Goal: Information Seeking & Learning: Check status

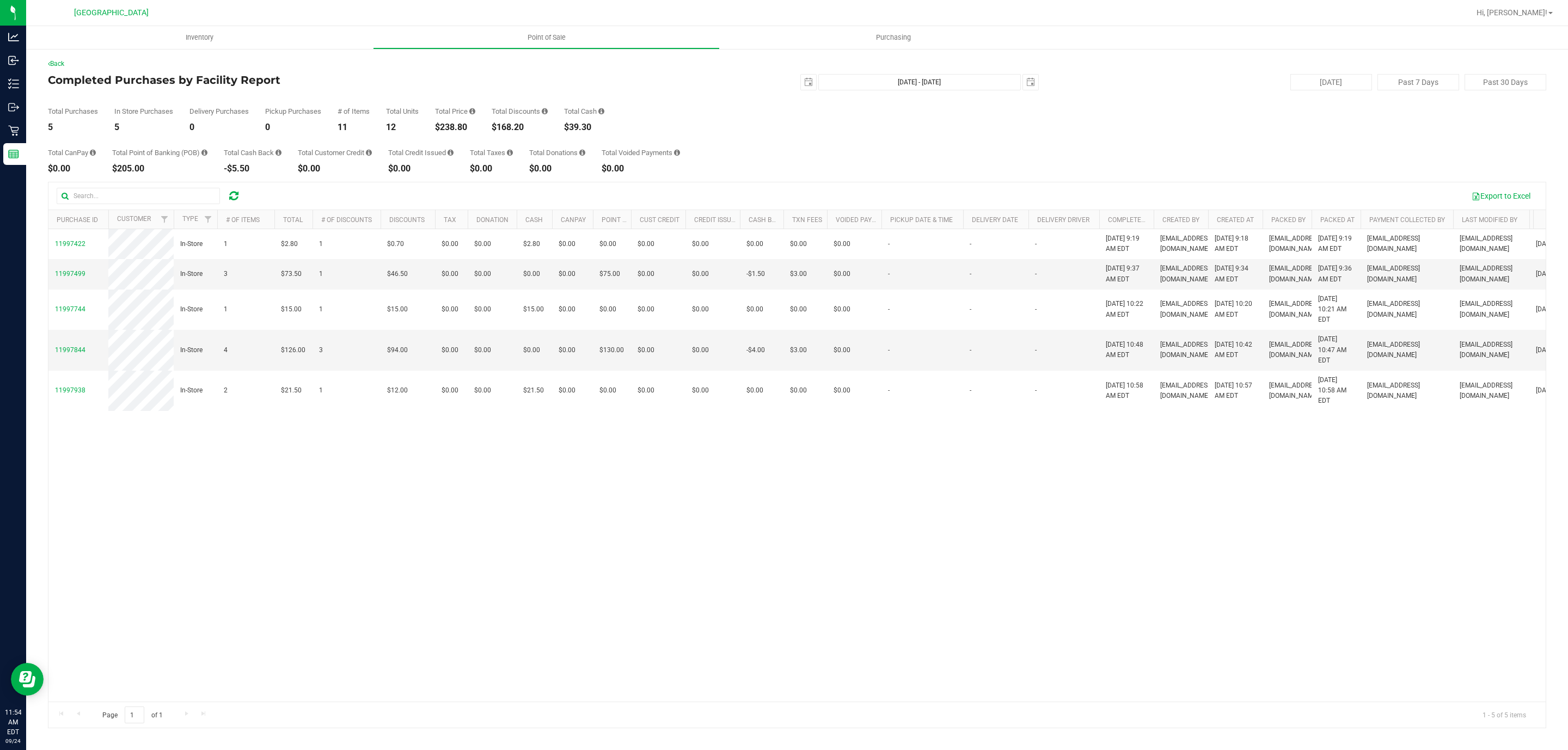
click at [242, 195] on div at bounding box center [234, 196] width 17 height 13
click at [241, 195] on div at bounding box center [234, 196] width 17 height 13
click at [237, 195] on icon at bounding box center [234, 196] width 10 height 11
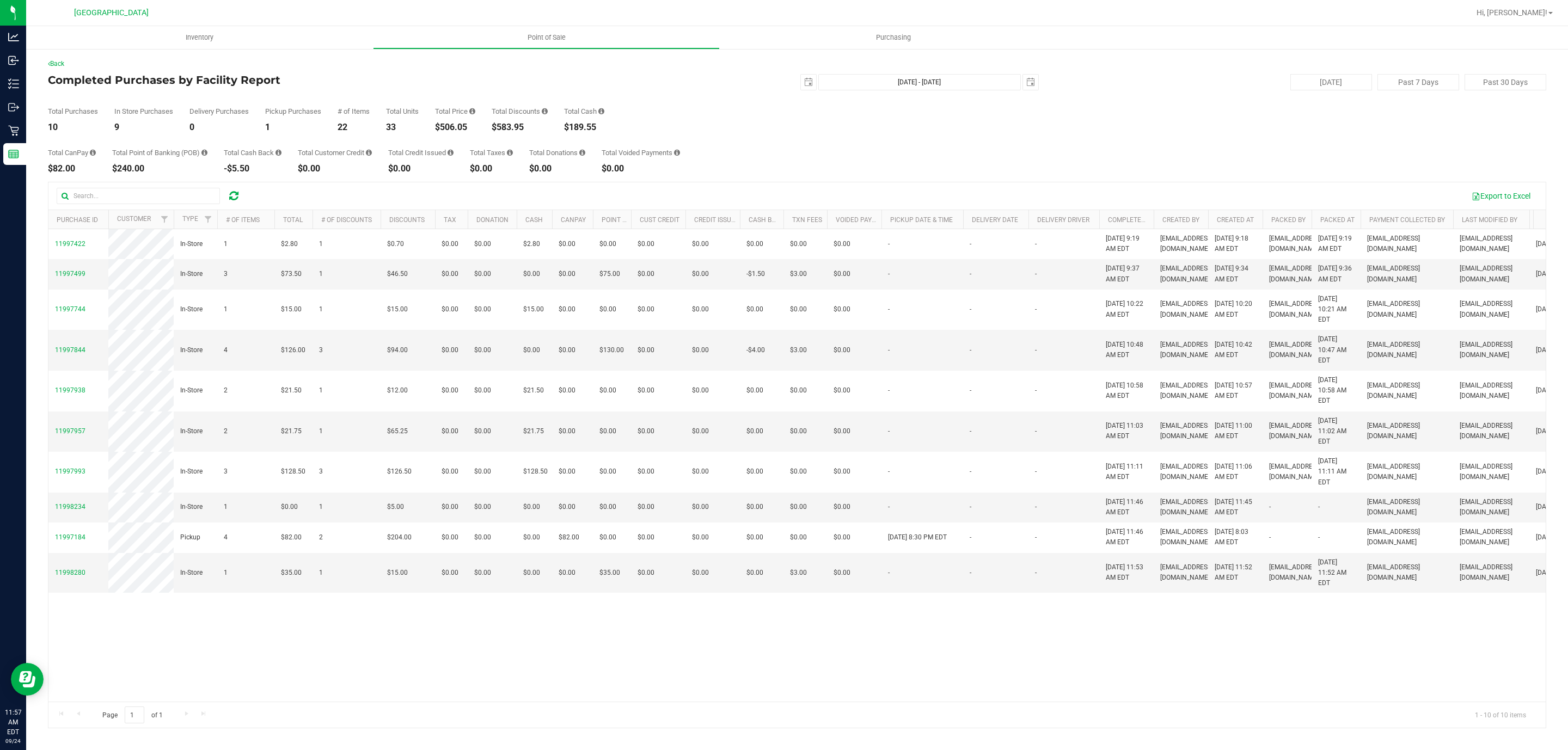
click at [454, 135] on div "Total CanPay $82.00 Total Point of Banking (POB) $240.00 Total Cash Back -$5.50…" at bounding box center [796, 152] width 1498 height 41
drag, startPoint x: 244, startPoint y: 199, endPoint x: 237, endPoint y: 199, distance: 7.0
click at [239, 199] on div at bounding box center [154, 196] width 194 height 16
click at [237, 199] on icon at bounding box center [234, 196] width 10 height 11
click at [449, 128] on div "$506.05" at bounding box center [455, 127] width 40 height 9
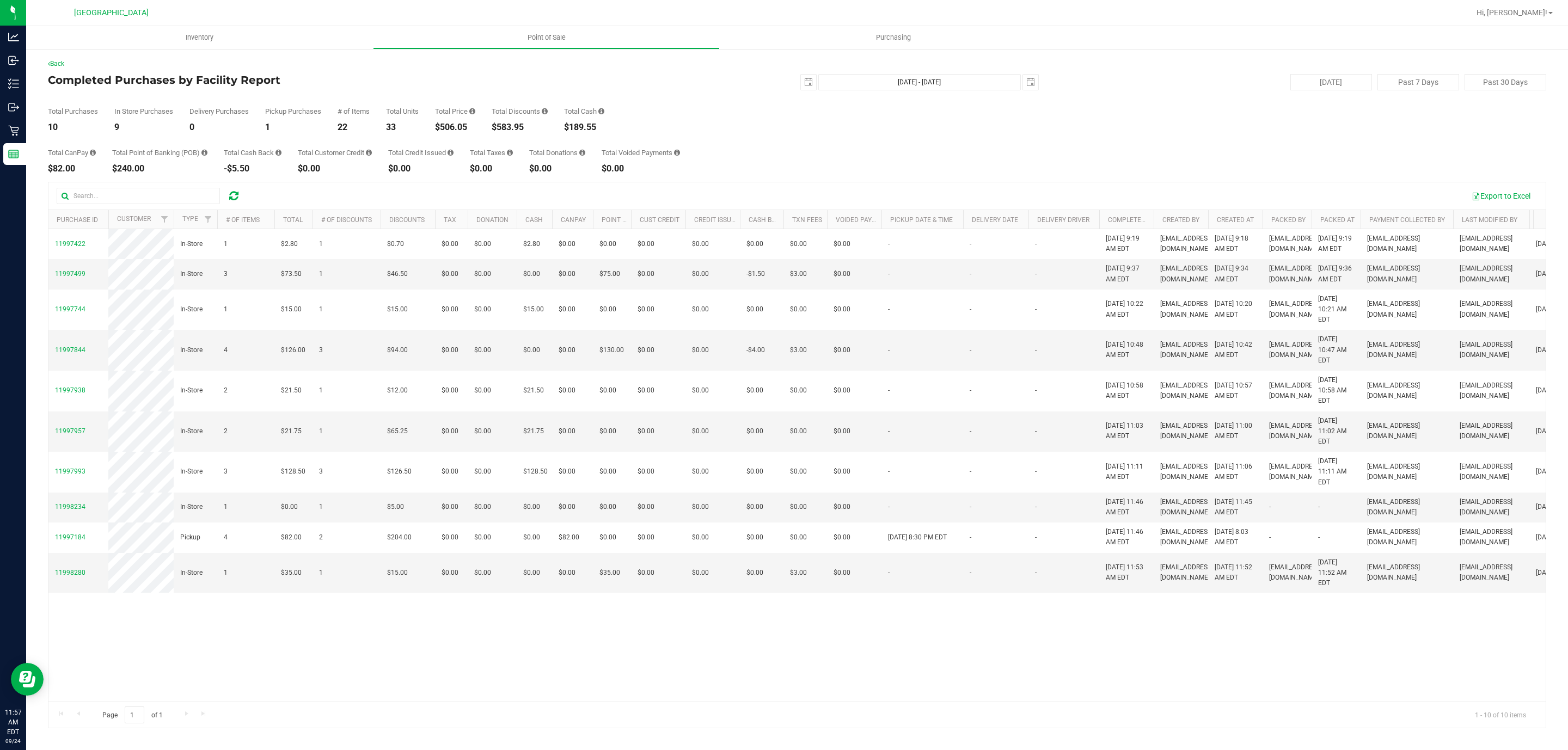
click at [449, 128] on div "$506.05" at bounding box center [455, 127] width 40 height 9
copy div "506.05"
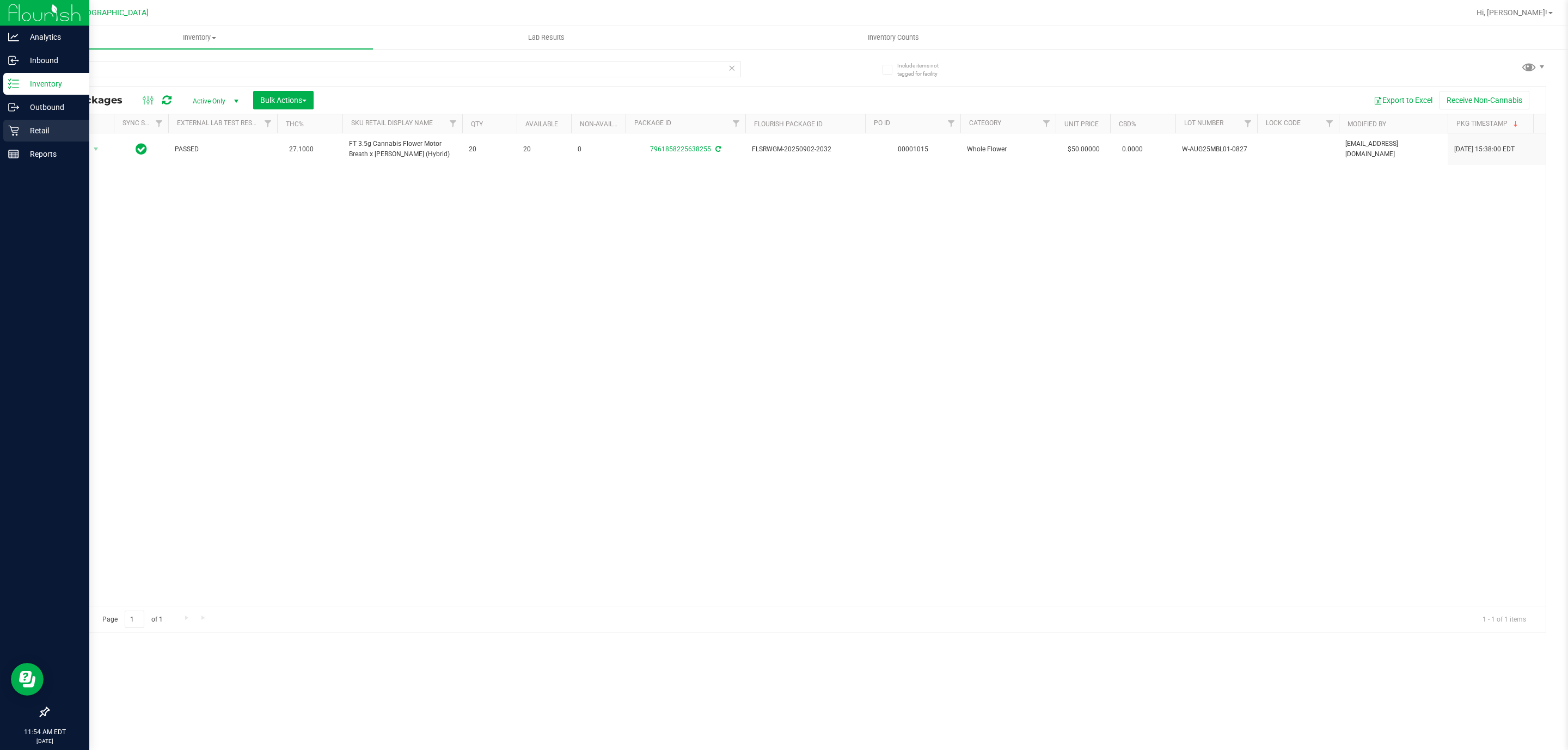
click at [23, 132] on p "Retail" at bounding box center [52, 130] width 65 height 13
